Goal: Task Accomplishment & Management: Use online tool/utility

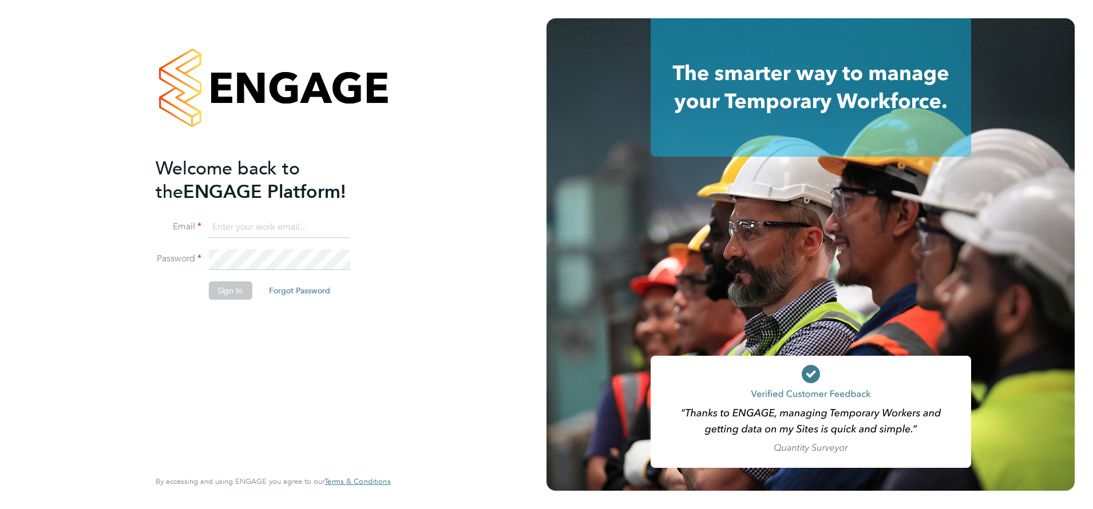
type input "[PERSON_NAME][EMAIL_ADDRESS][DOMAIN_NAME]"
click at [215, 292] on button "Sign In" at bounding box center [229, 291] width 43 height 18
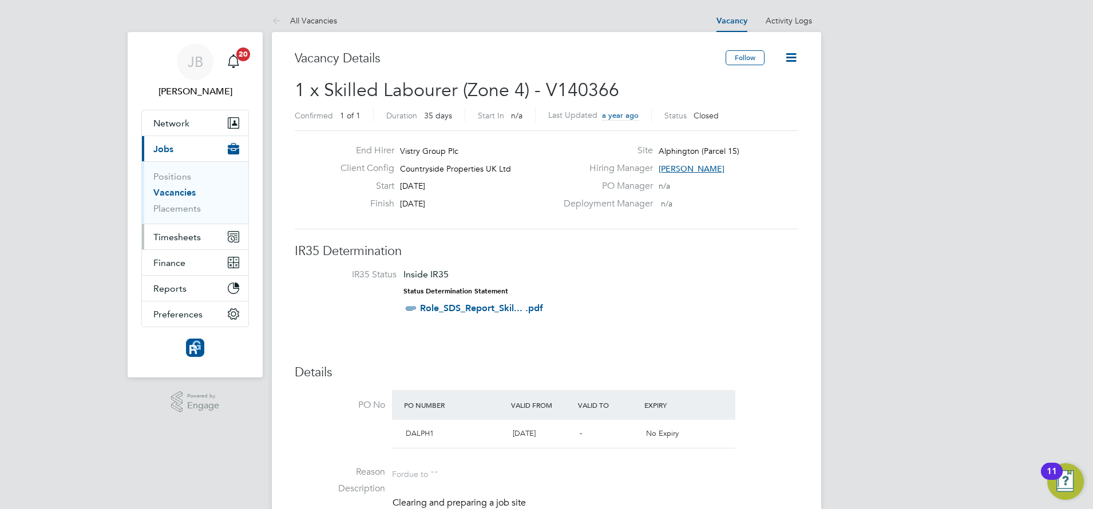
click at [181, 236] on span "Timesheets" at bounding box center [176, 237] width 47 height 11
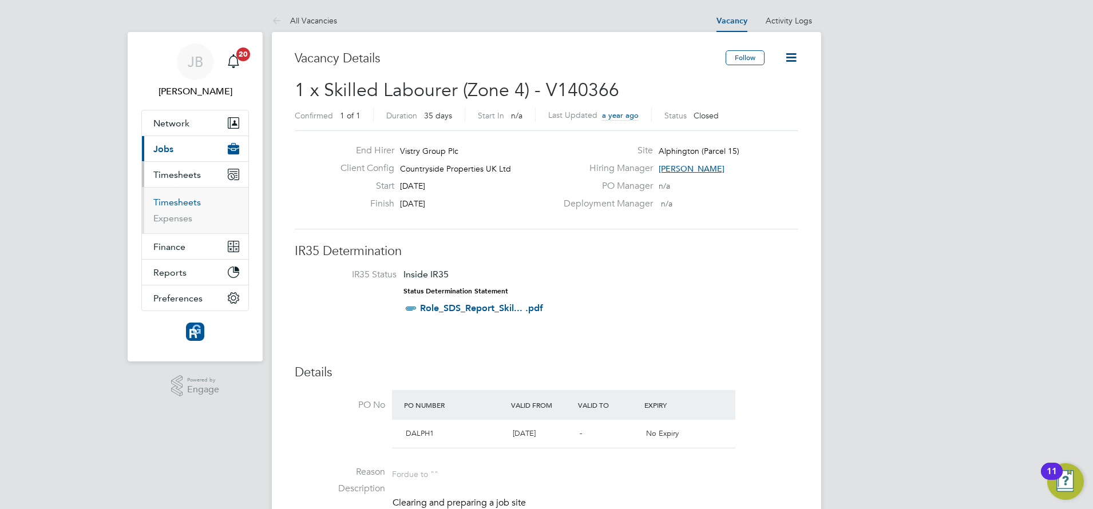
click at [172, 204] on link "Timesheets" at bounding box center [176, 202] width 47 height 11
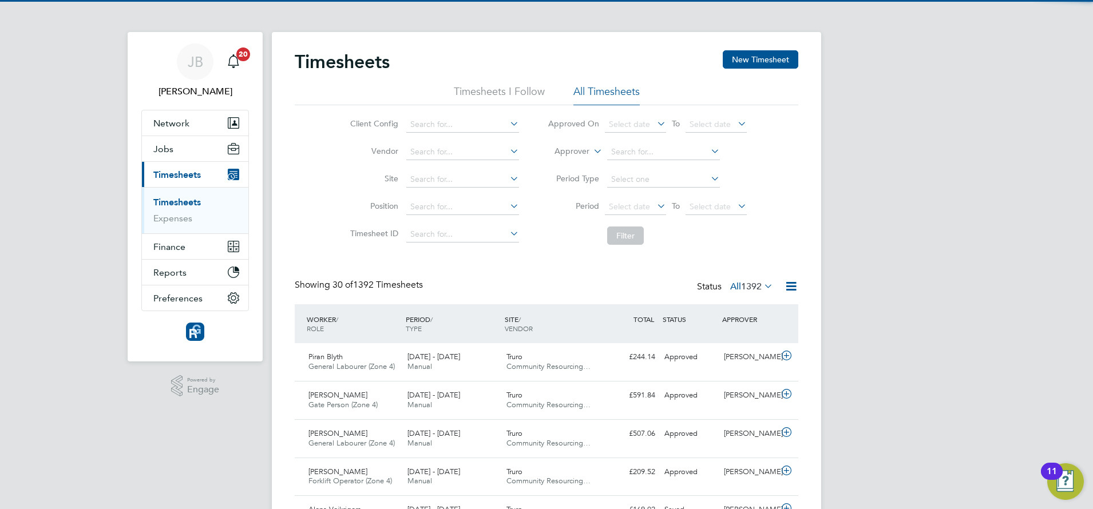
scroll to position [29, 100]
